Goal: Book appointment/travel/reservation

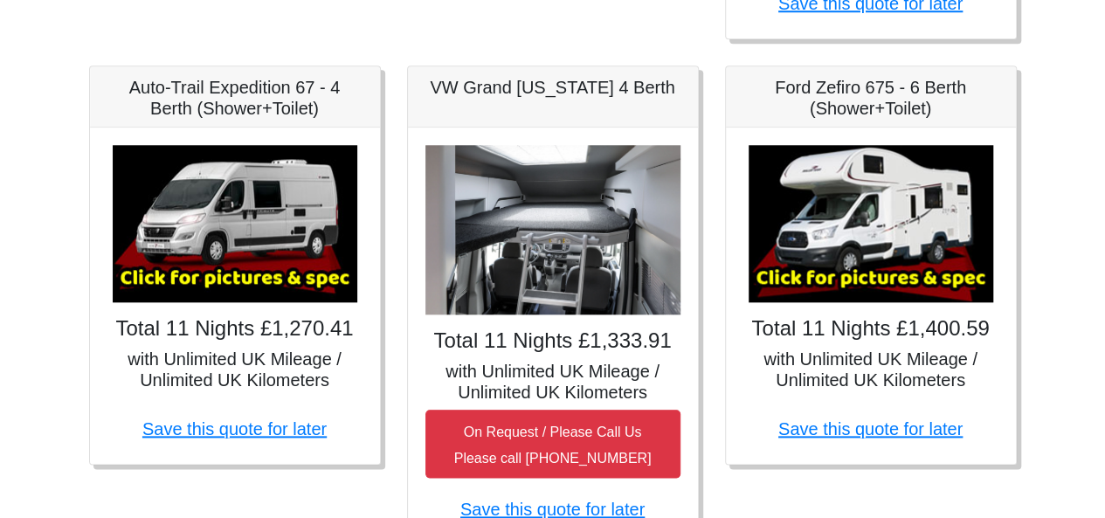
scroll to position [708, 0]
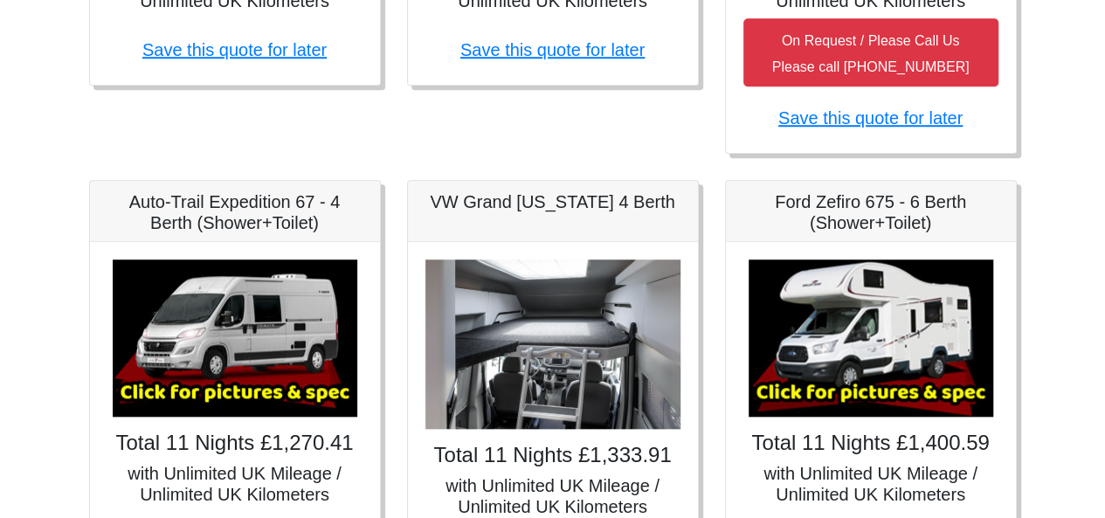
click at [525, 282] on img at bounding box center [552, 344] width 255 height 170
click at [492, 198] on h5 "VW Grand [US_STATE] 4 Berth" at bounding box center [552, 201] width 255 height 21
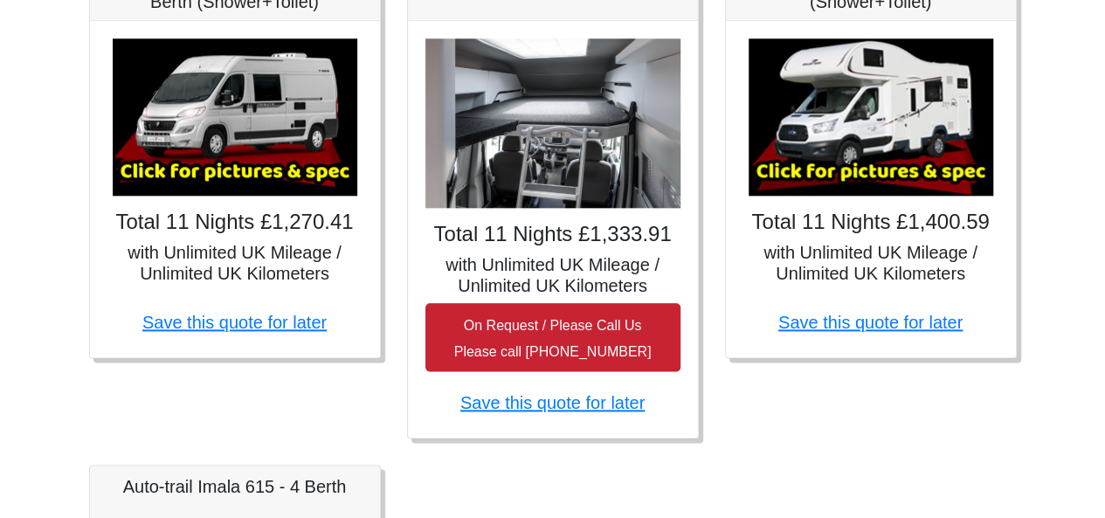
scroll to position [941, 0]
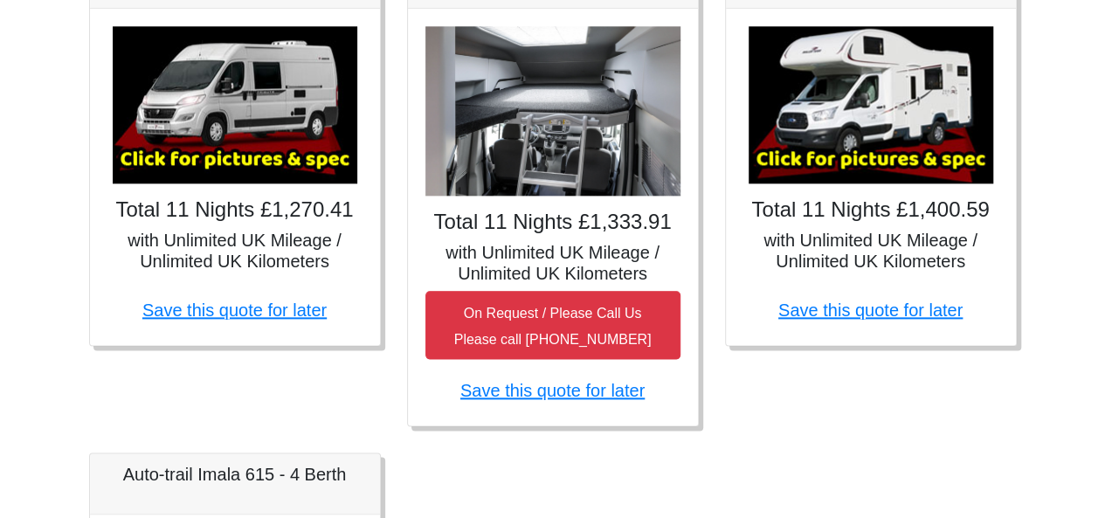
click at [521, 255] on h5 "with Unlimited UK Mileage / Unlimited UK Kilometers" at bounding box center [552, 263] width 255 height 42
click at [487, 161] on img at bounding box center [552, 111] width 255 height 170
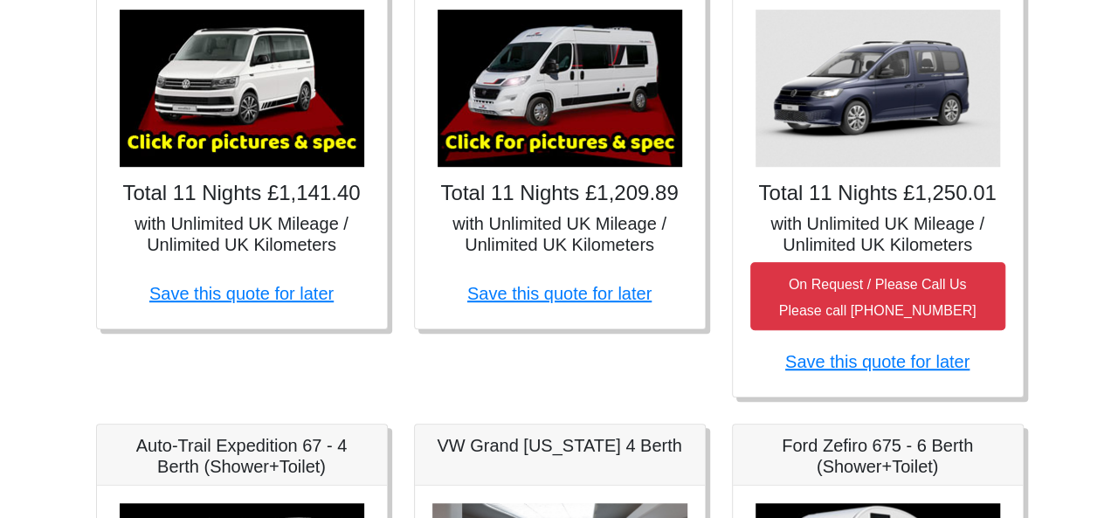
scroll to position [359, 0]
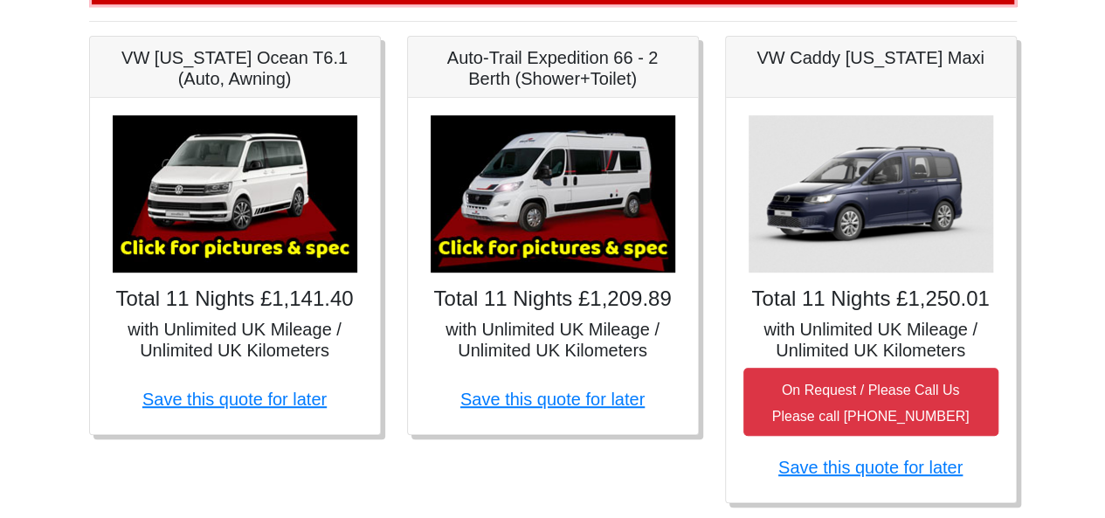
click at [498, 194] on img at bounding box center [553, 193] width 245 height 157
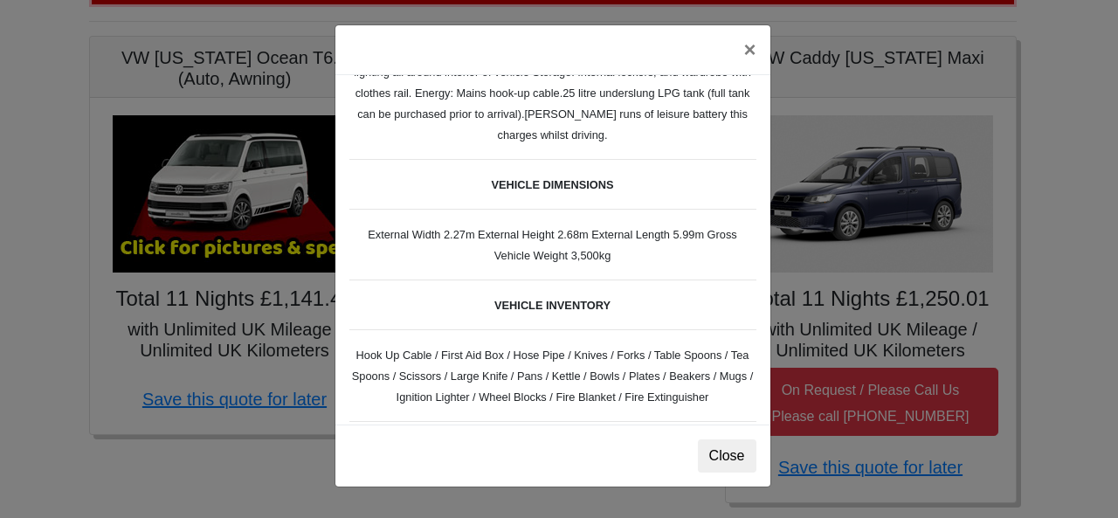
scroll to position [531, 0]
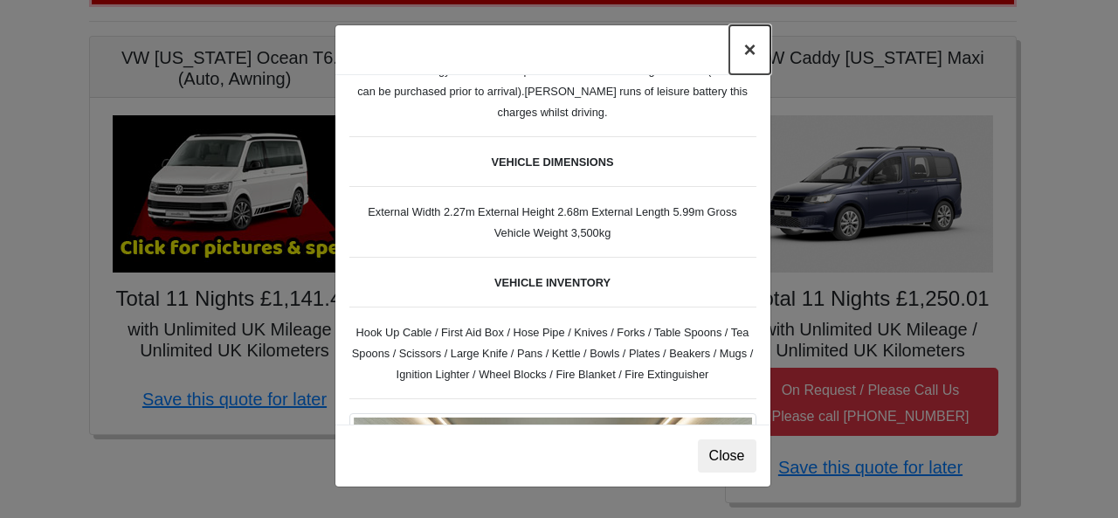
click at [732, 72] on button "×" at bounding box center [749, 49] width 40 height 49
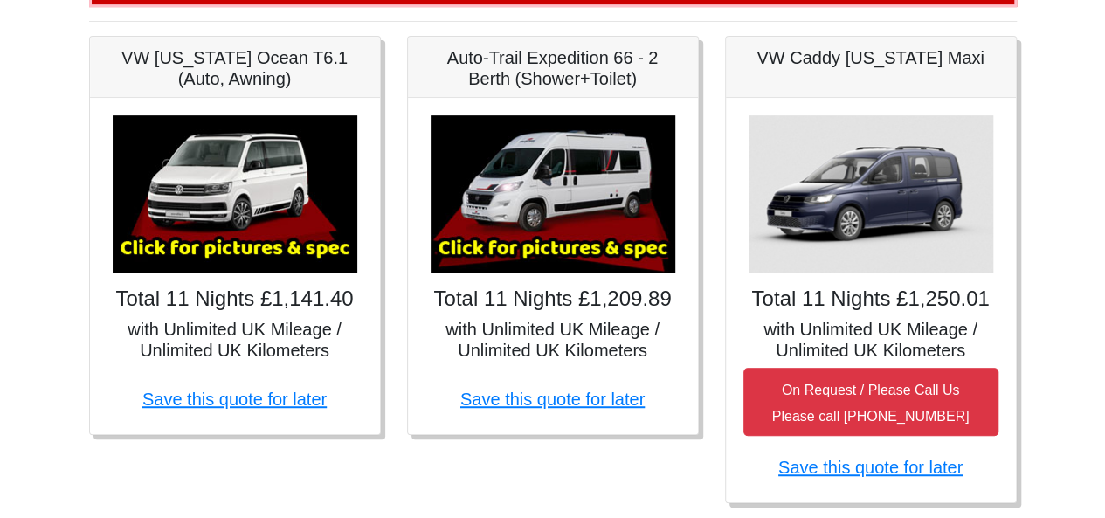
click at [178, 170] on img at bounding box center [235, 193] width 245 height 157
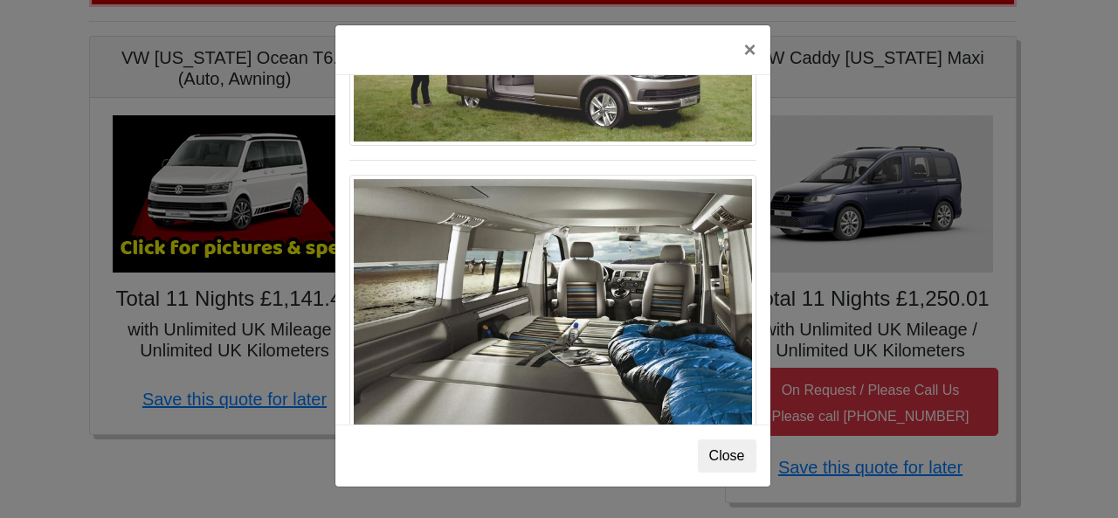
scroll to position [1900, 0]
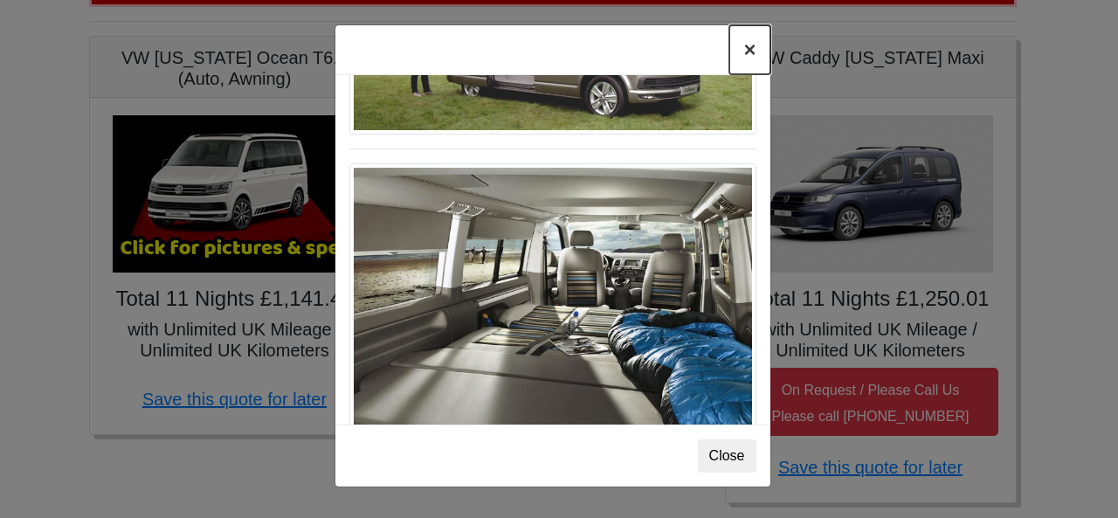
click at [748, 52] on button "×" at bounding box center [749, 49] width 40 height 49
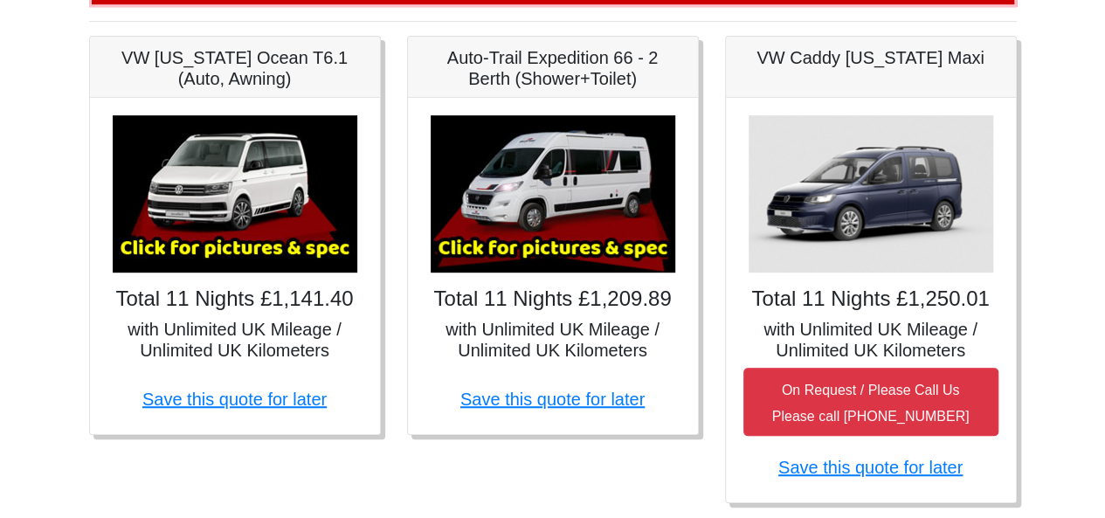
click at [555, 206] on img at bounding box center [553, 193] width 245 height 157
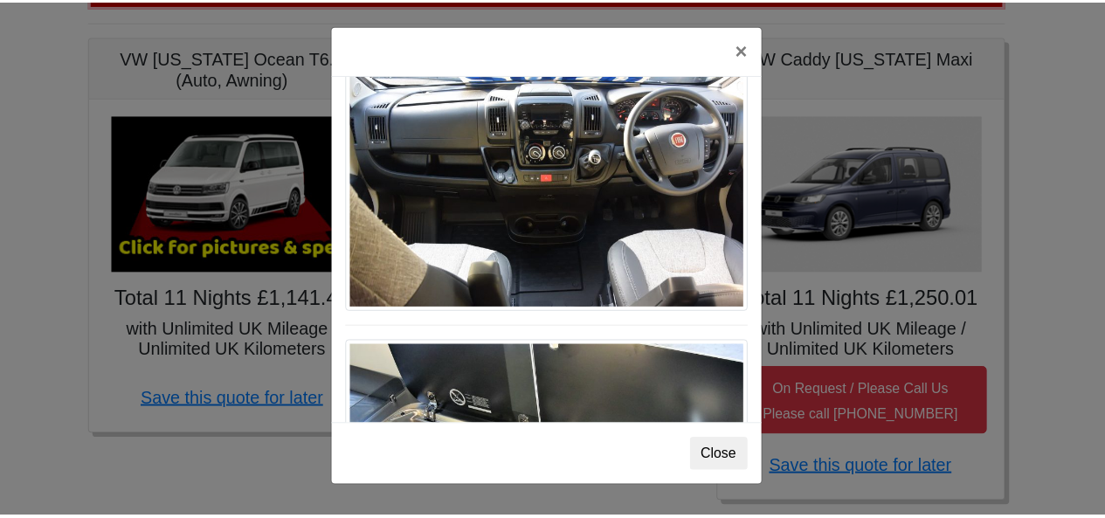
scroll to position [1812, 0]
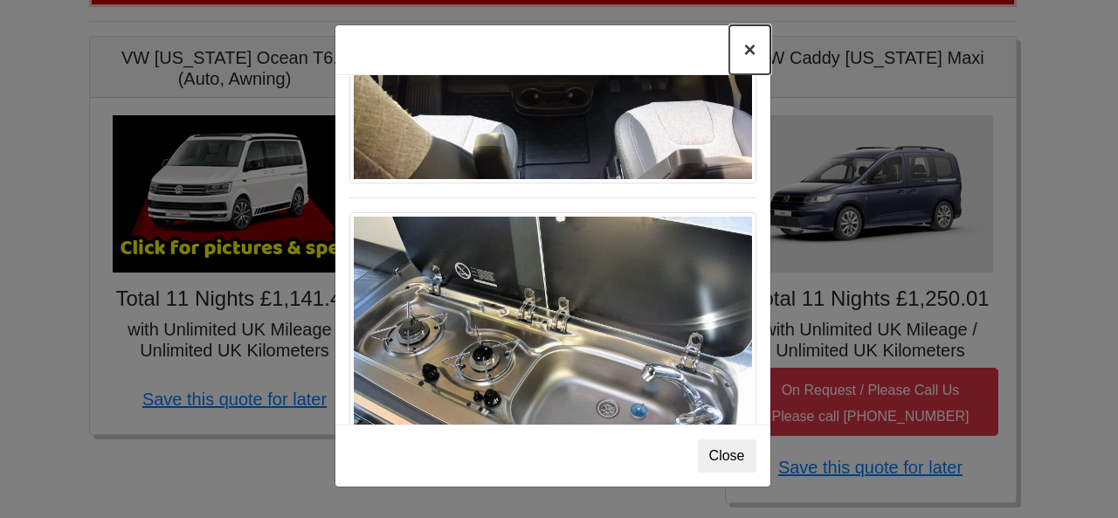
click at [746, 57] on button "×" at bounding box center [749, 49] width 40 height 49
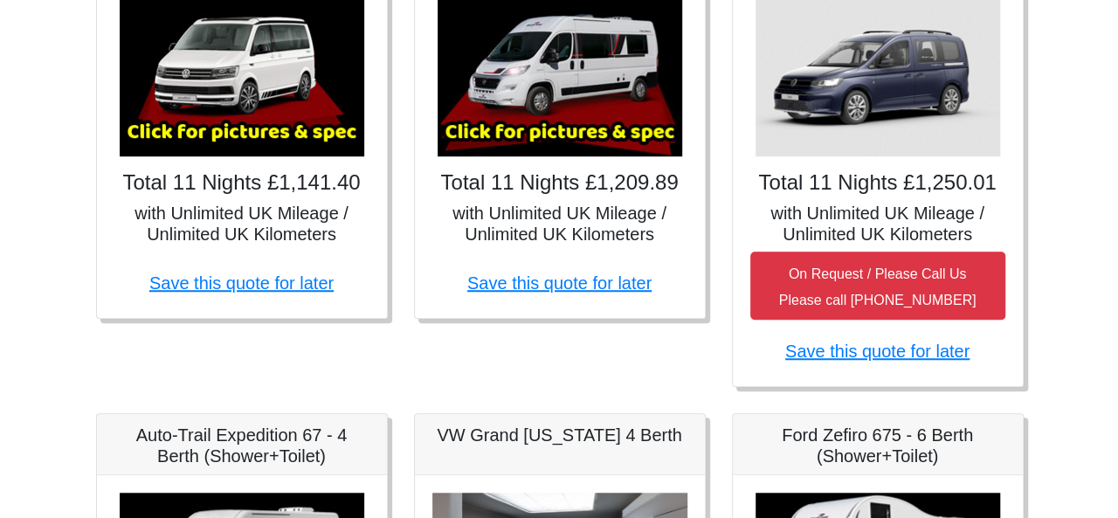
scroll to position [475, 0]
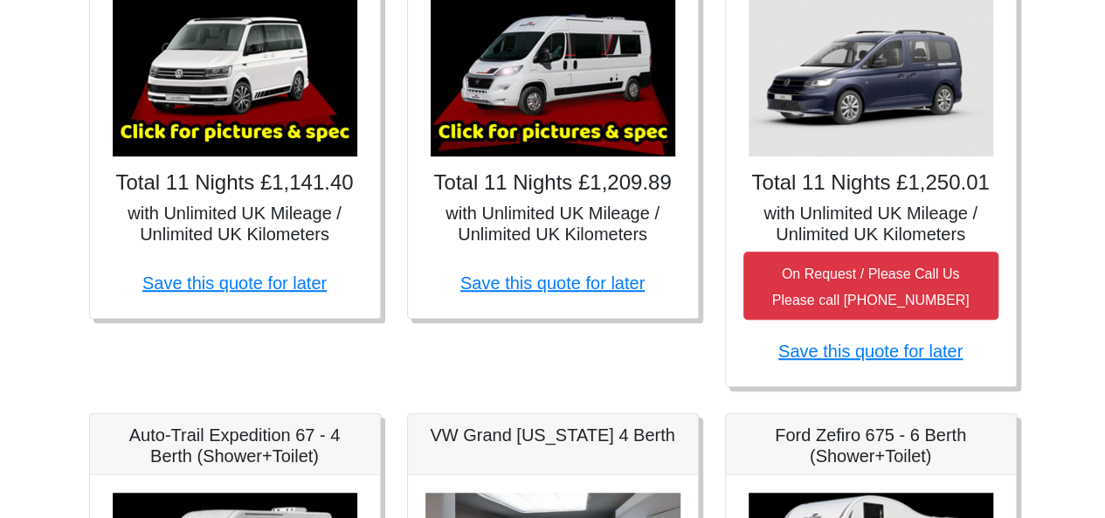
click at [594, 75] on img at bounding box center [553, 77] width 245 height 157
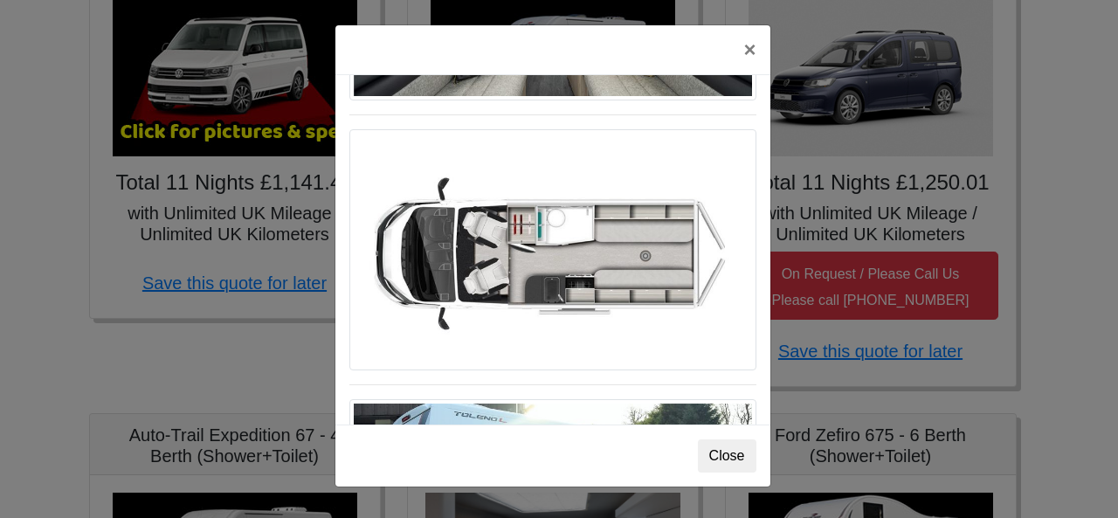
scroll to position [997, 0]
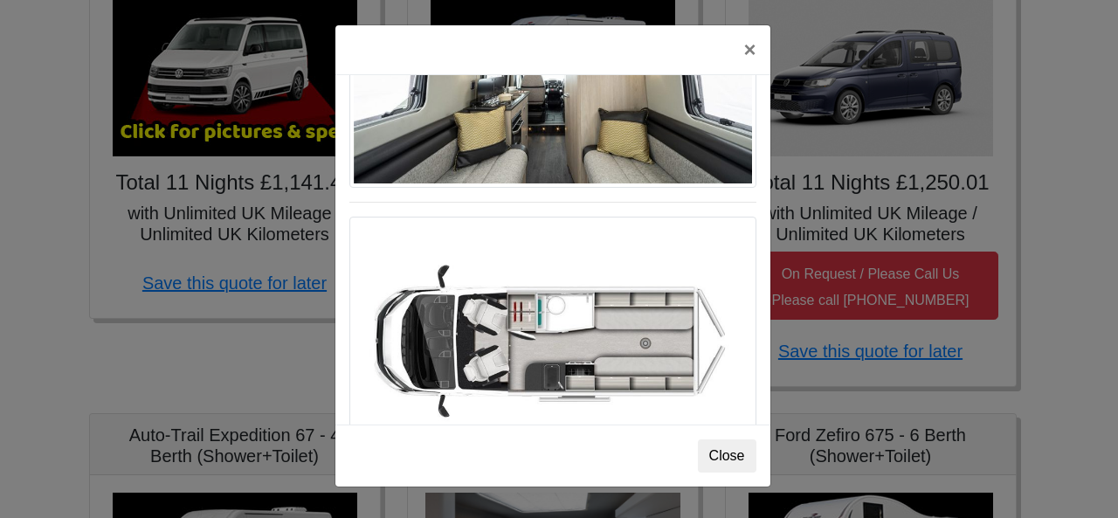
click at [568, 293] on img at bounding box center [552, 337] width 407 height 241
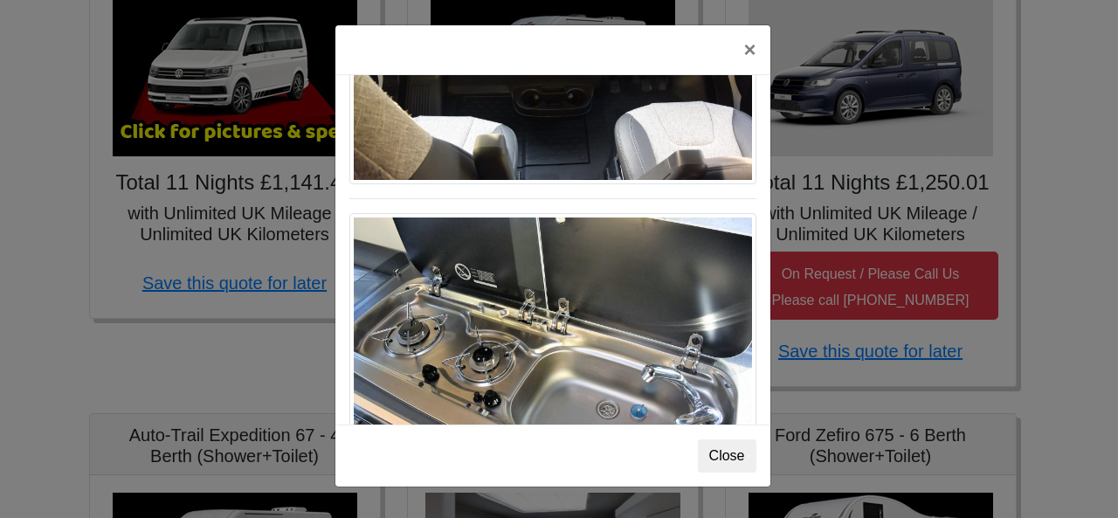
scroll to position [1812, 0]
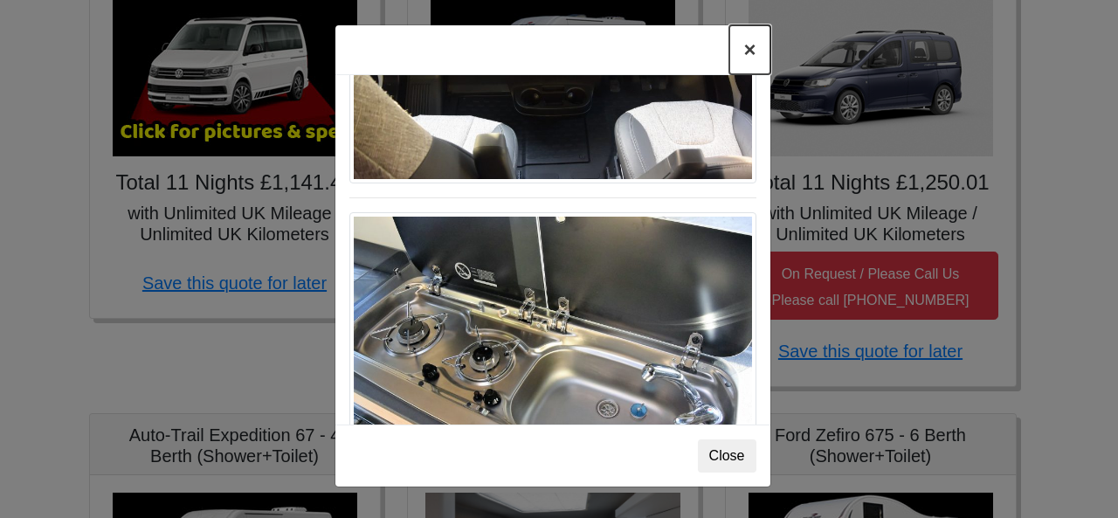
click at [741, 43] on button "×" at bounding box center [749, 49] width 40 height 49
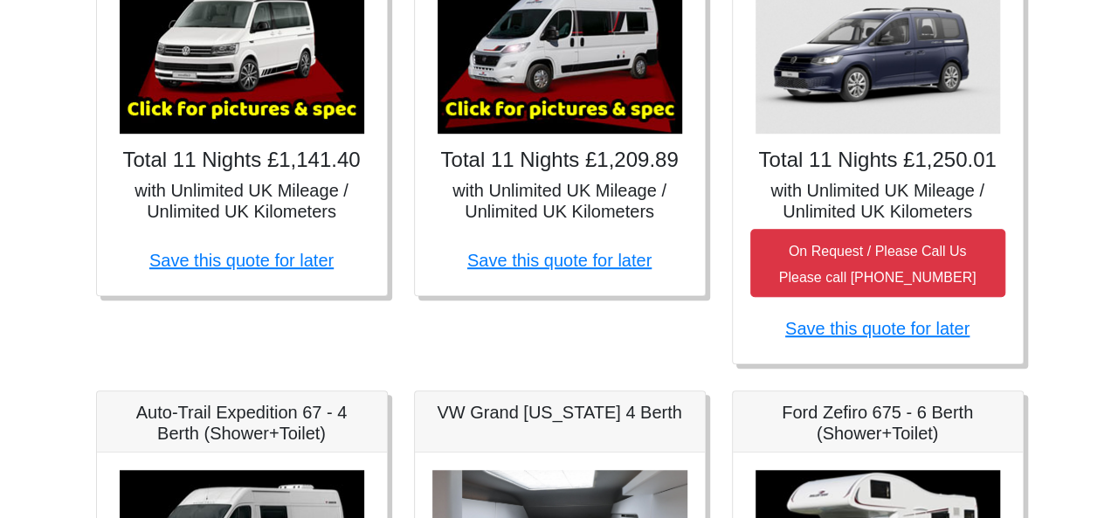
scroll to position [473, 0]
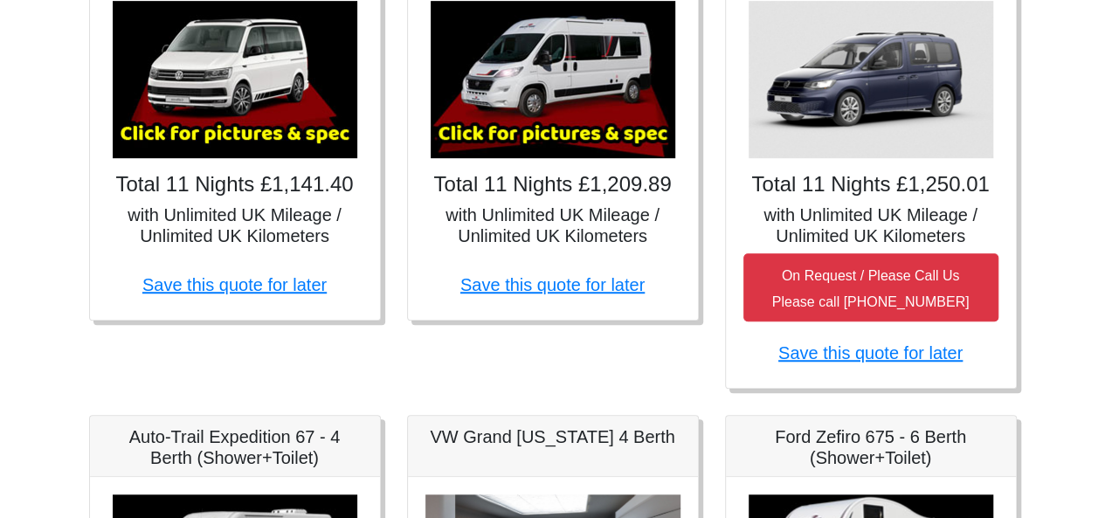
click at [543, 44] on img at bounding box center [553, 79] width 245 height 157
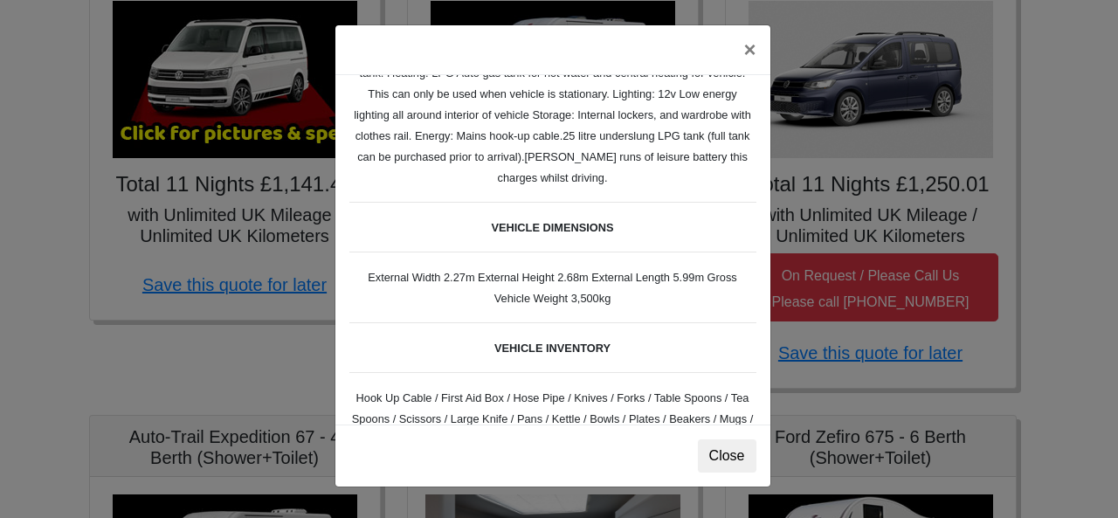
scroll to position [582, 0]
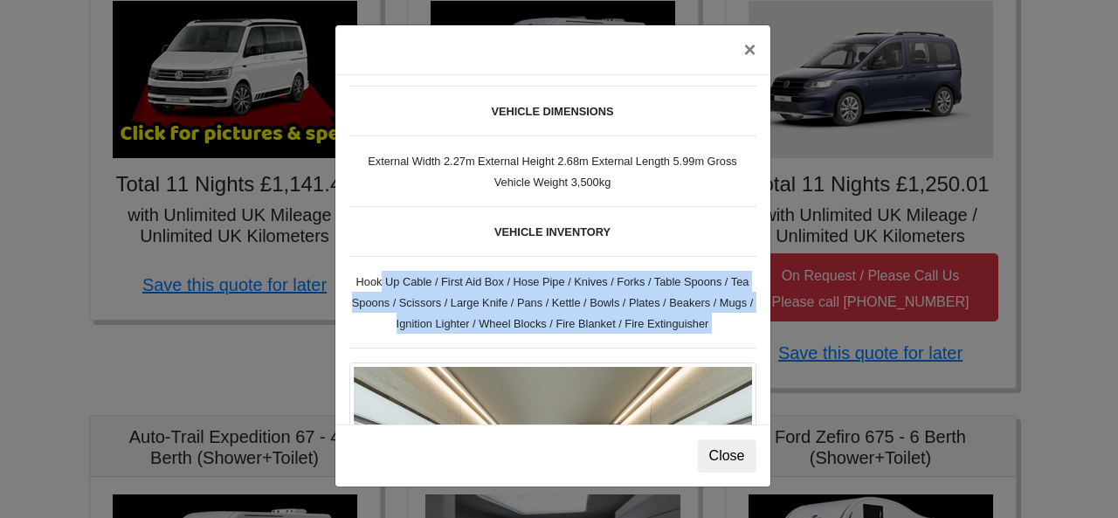
drag, startPoint x: 360, startPoint y: 279, endPoint x: 718, endPoint y: 338, distance: 362.8
click at [718, 338] on div "Fiat [PERSON_NAME] L 2 Spec TECHNICAL DATA Engine: Fiat Ducato 115bhp, 2 litre …" at bounding box center [552, 249] width 435 height 349
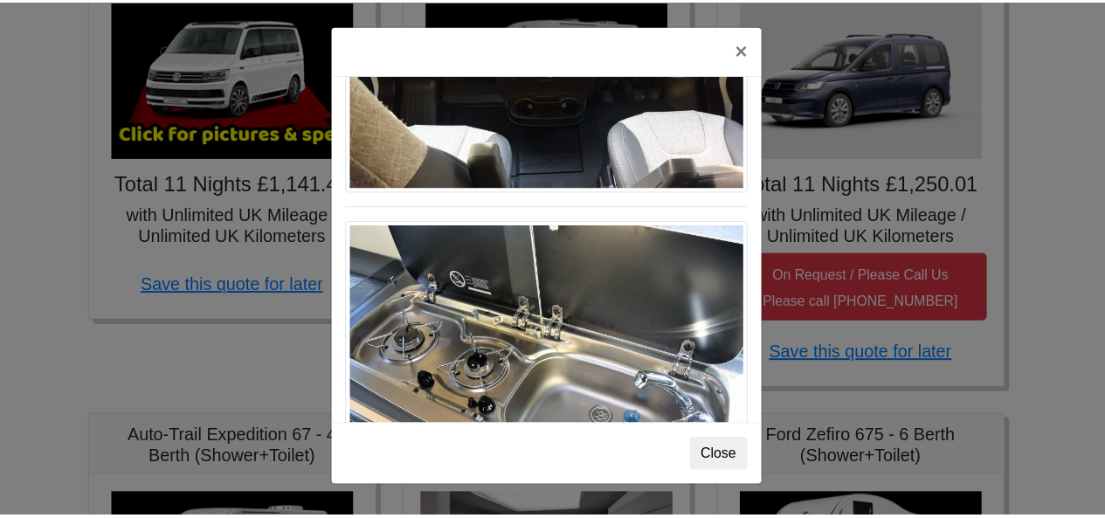
scroll to position [1812, 0]
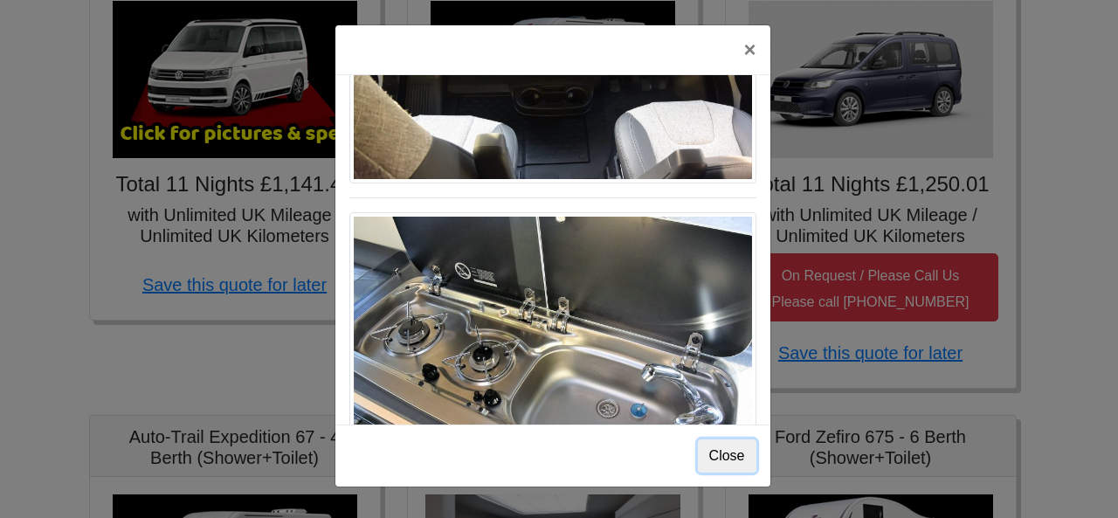
click at [737, 466] on button "Close" at bounding box center [727, 455] width 59 height 33
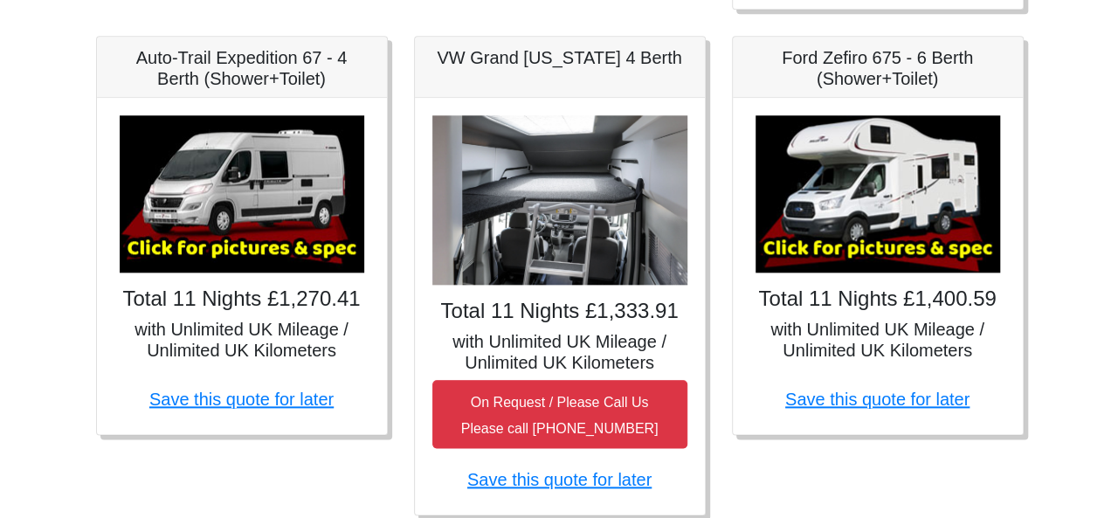
scroll to position [939, 0]
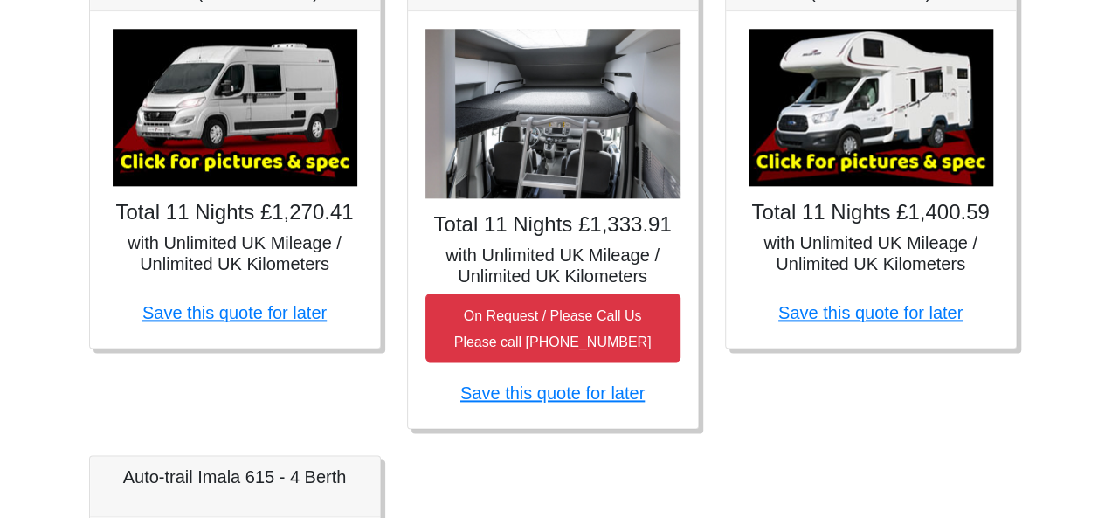
click at [247, 94] on img at bounding box center [235, 107] width 245 height 157
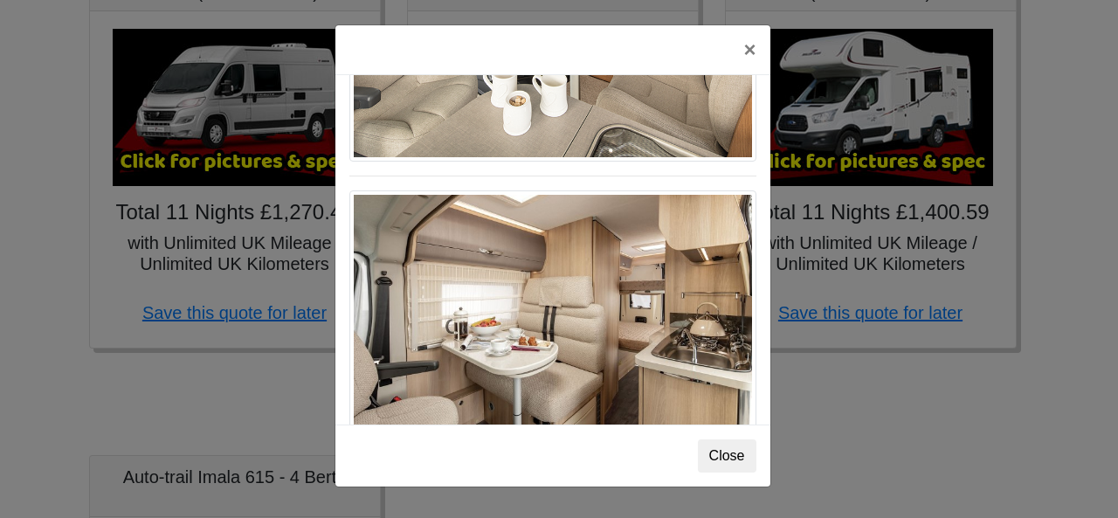
scroll to position [962, 0]
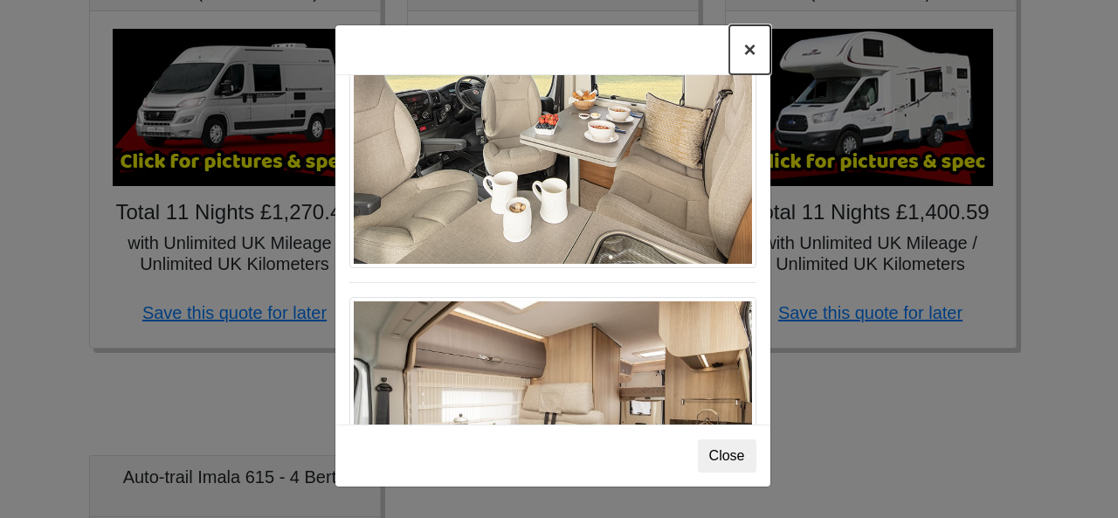
click at [749, 52] on button "×" at bounding box center [749, 49] width 40 height 49
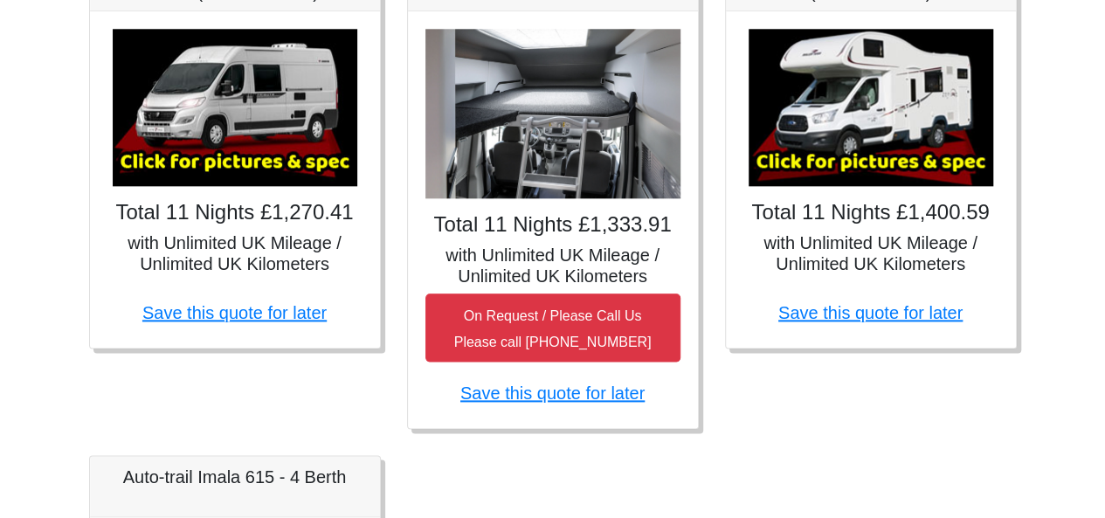
click at [852, 107] on img at bounding box center [870, 107] width 245 height 157
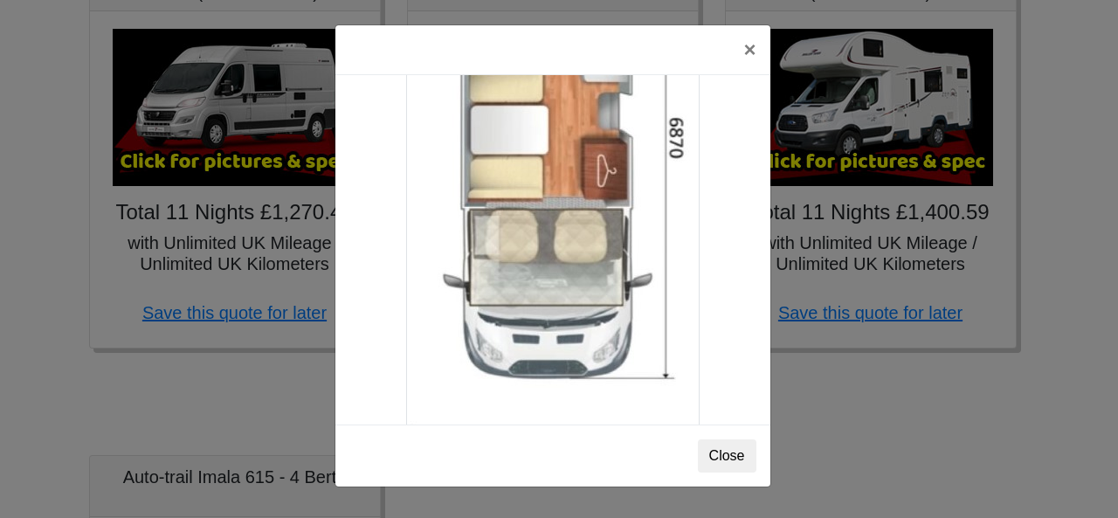
scroll to position [3074, 0]
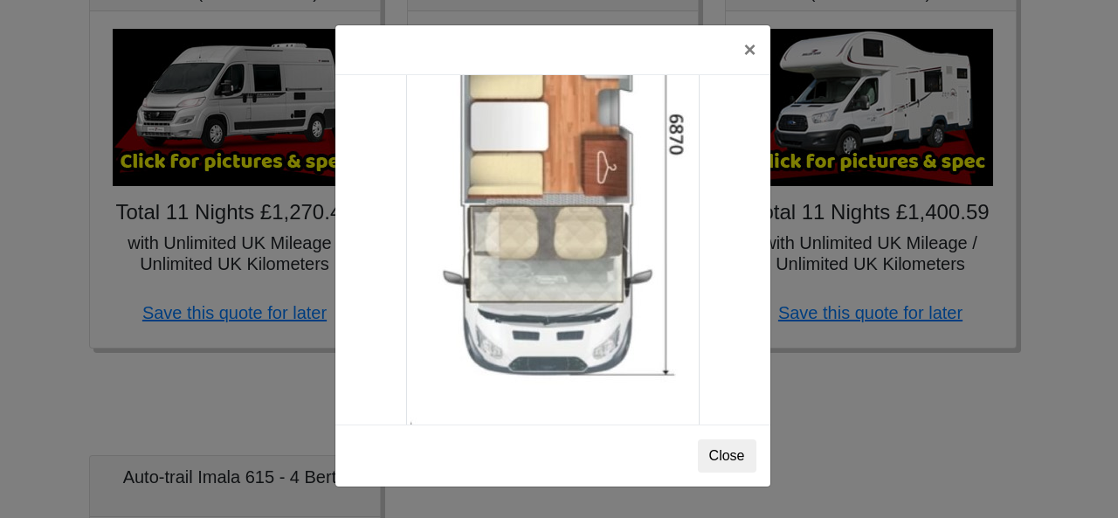
click at [770, 456] on div "× Ford Zefiro 675 Spec TECHNICAL DATA Engine: 2300cc, JTD, 130bhp. Diesel Trans…" at bounding box center [552, 255] width 437 height 463
click at [740, 455] on button "Close" at bounding box center [727, 455] width 59 height 33
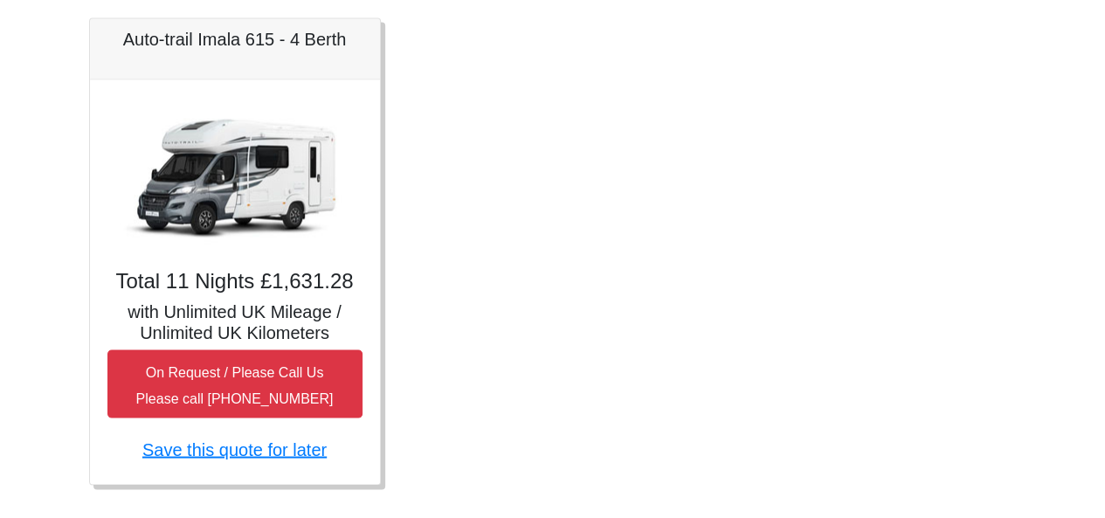
scroll to position [1404, 0]
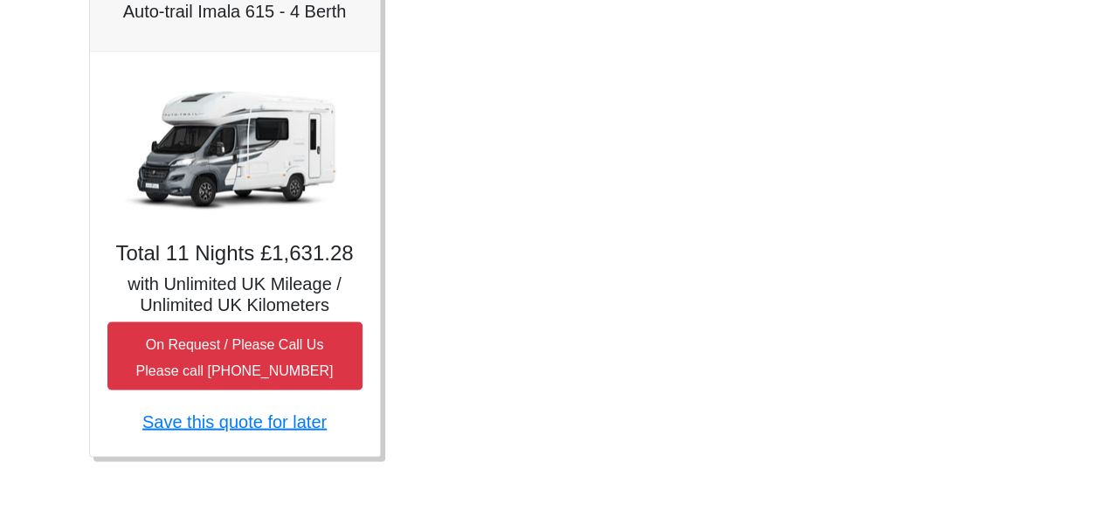
click at [241, 242] on div "Total 11 Nights £1,631.28 with Unlimited UK Mileage / Unlimited UK Kilometers O…" at bounding box center [235, 254] width 290 height 404
click at [250, 184] on img at bounding box center [235, 147] width 245 height 157
click at [247, 142] on img at bounding box center [235, 147] width 245 height 157
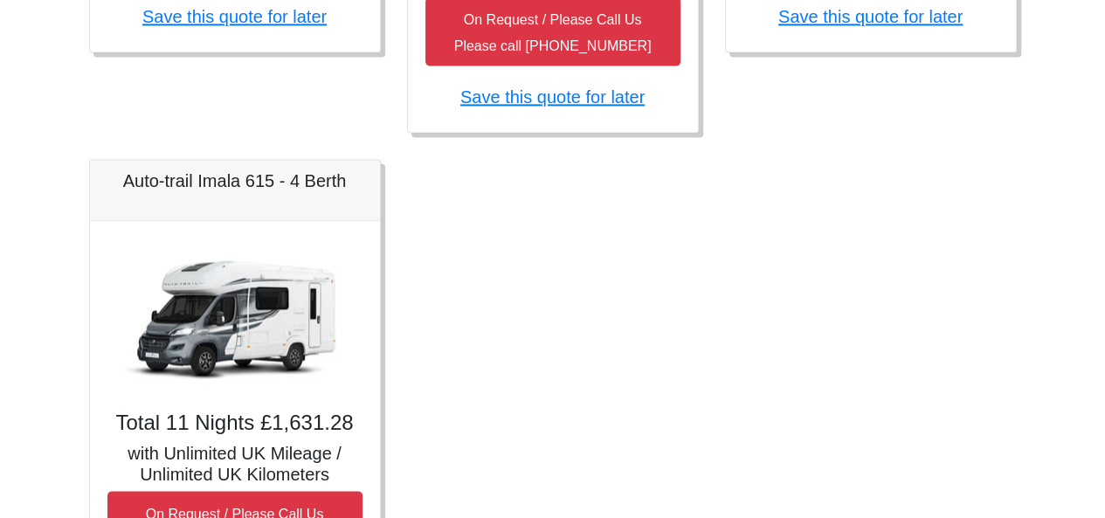
scroll to position [1172, 0]
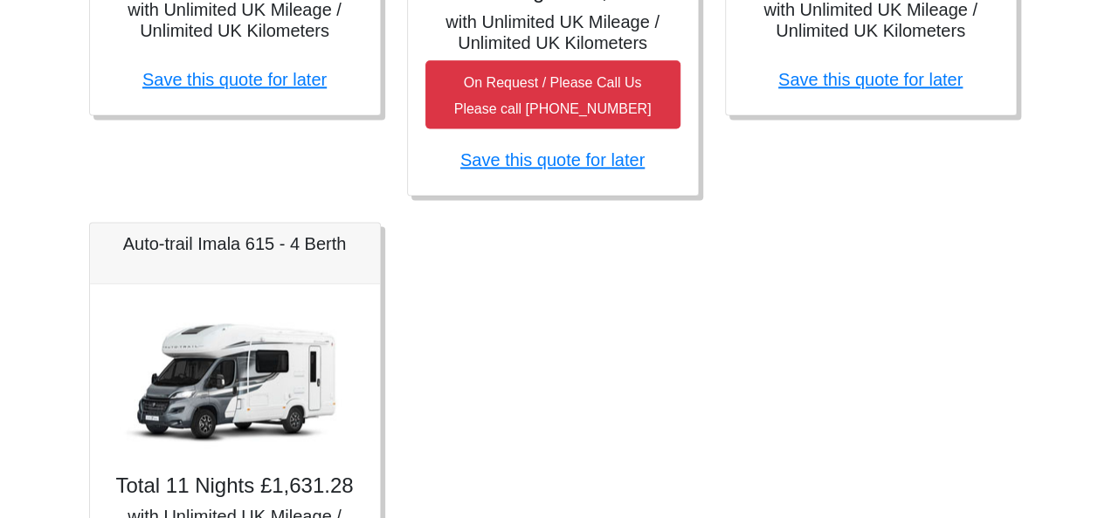
click at [267, 364] on img at bounding box center [235, 379] width 245 height 157
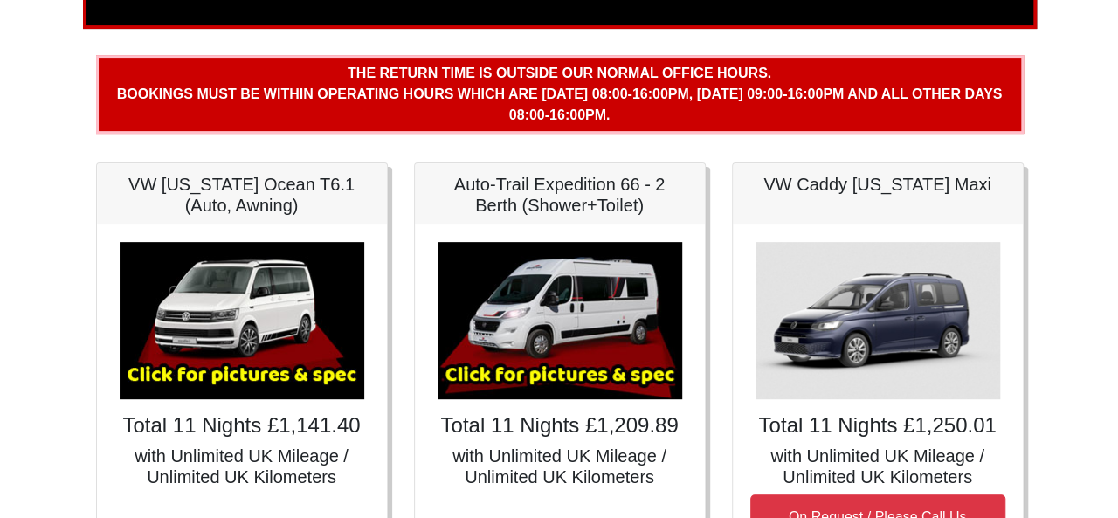
scroll to position [232, 0]
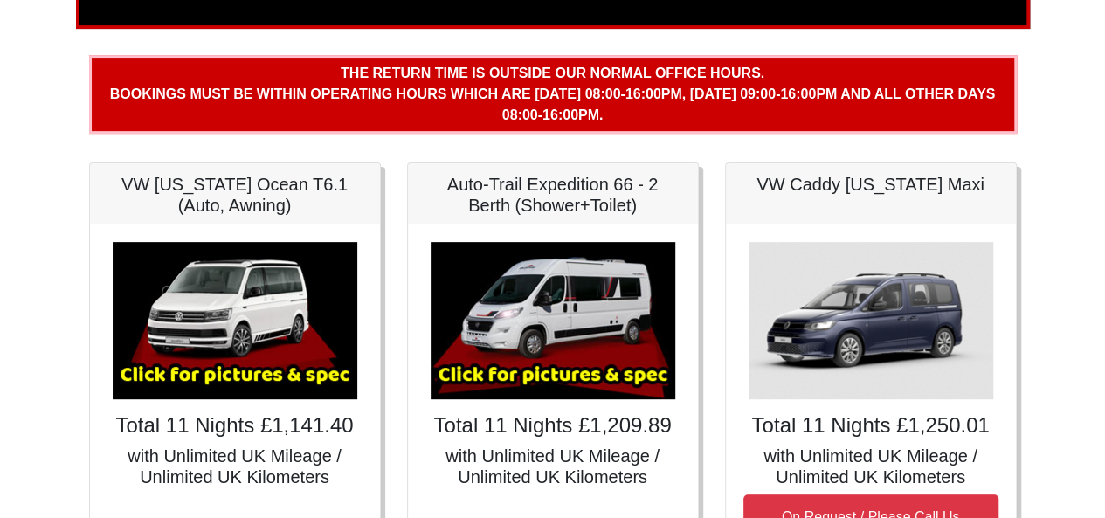
click at [224, 336] on img at bounding box center [235, 320] width 245 height 157
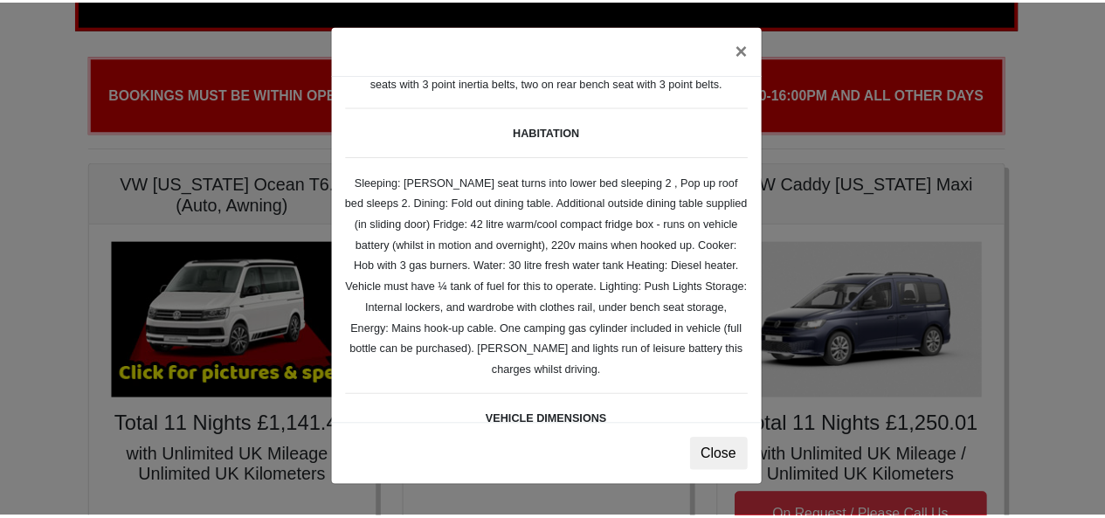
scroll to position [0, 0]
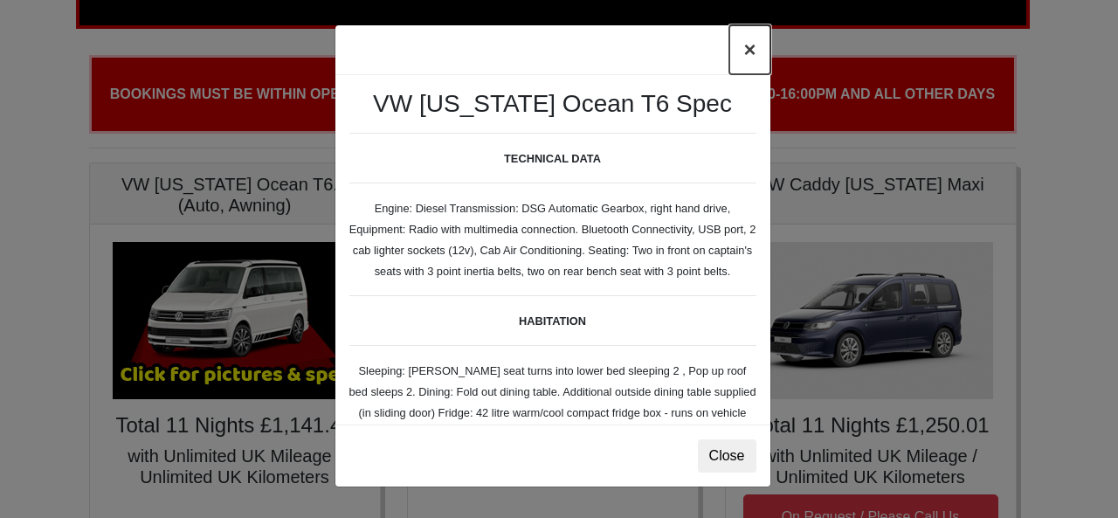
click at [739, 55] on button "×" at bounding box center [749, 49] width 40 height 49
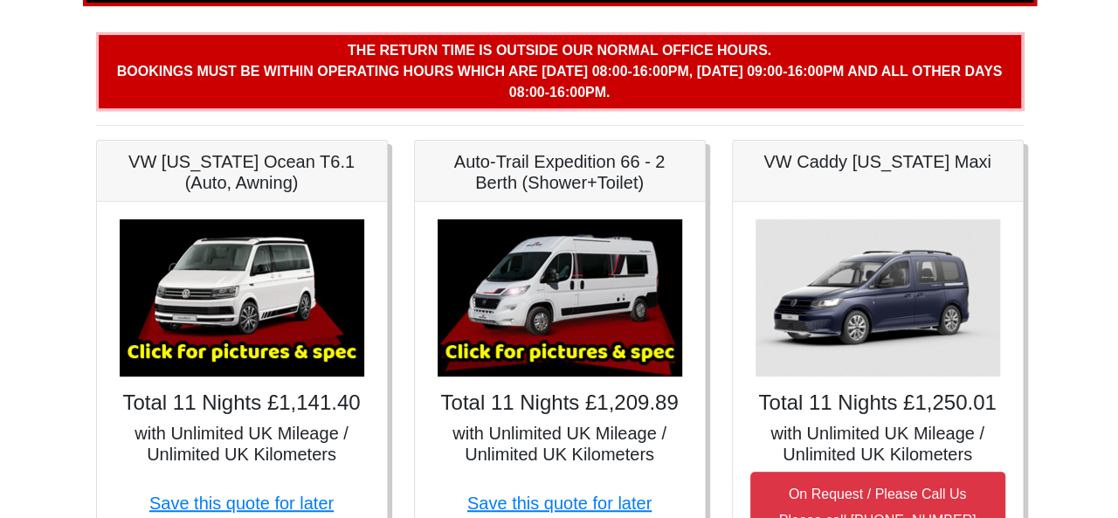
scroll to position [349, 0]
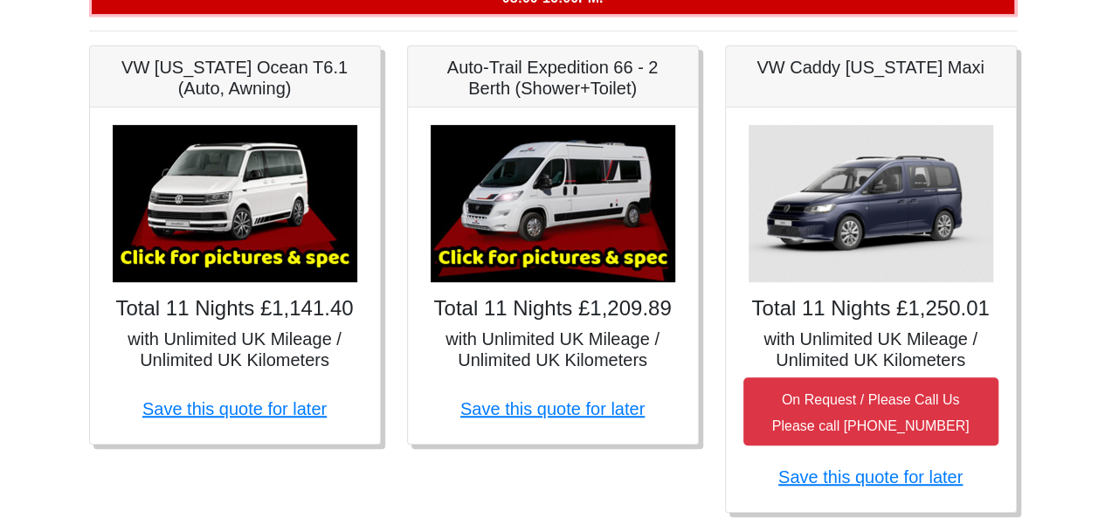
click at [631, 188] on img at bounding box center [553, 203] width 245 height 157
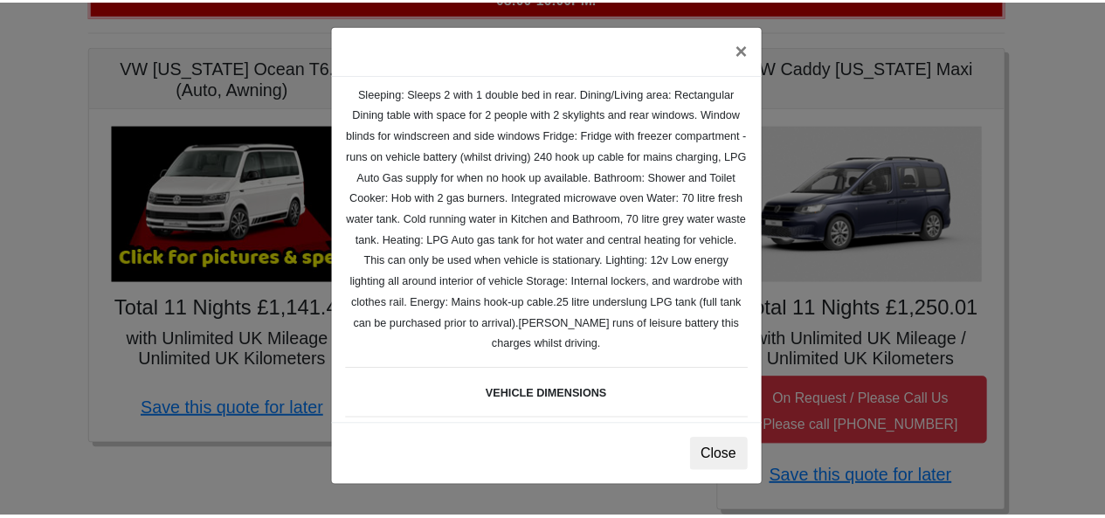
scroll to position [0, 0]
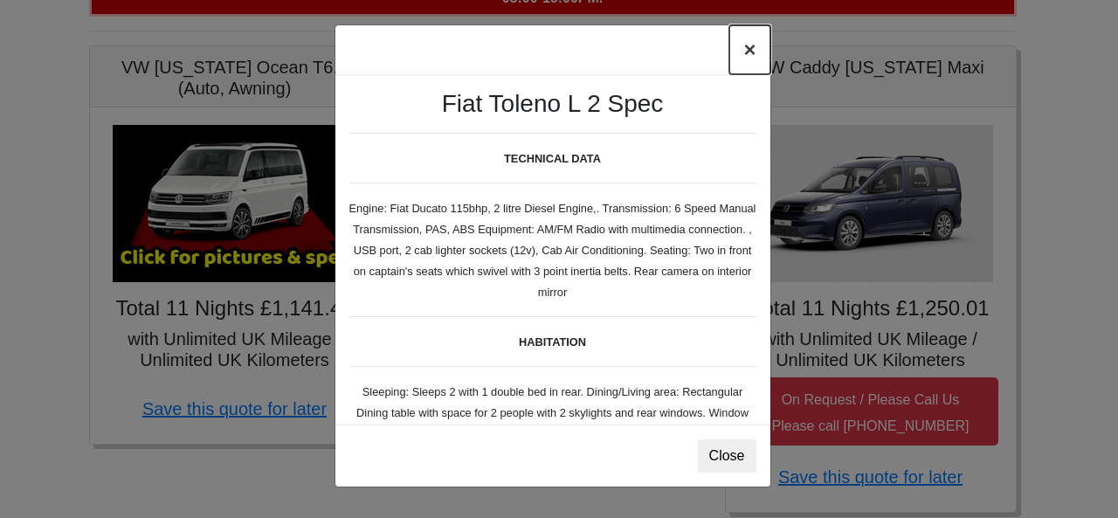
click at [737, 56] on button "×" at bounding box center [749, 49] width 40 height 49
